Goal: Share content

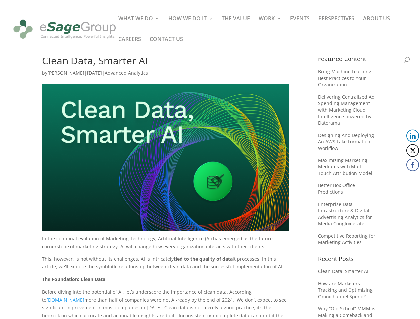
click at [210, 160] on img at bounding box center [166, 157] width 248 height 147
click at [413, 136] on button "LinkedIn" at bounding box center [413, 136] width 13 height 13
click at [413, 151] on button "Twitter" at bounding box center [413, 150] width 13 height 13
click at [413, 165] on button "Facebook" at bounding box center [413, 165] width 13 height 13
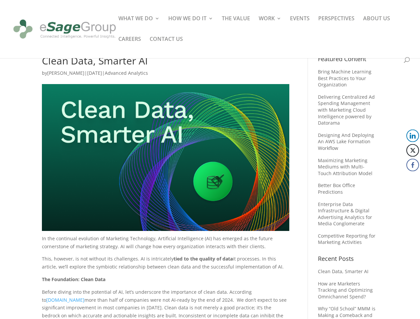
click at [400, 179] on span at bounding box center [400, 179] width 8 height 8
